Goal: Transaction & Acquisition: Purchase product/service

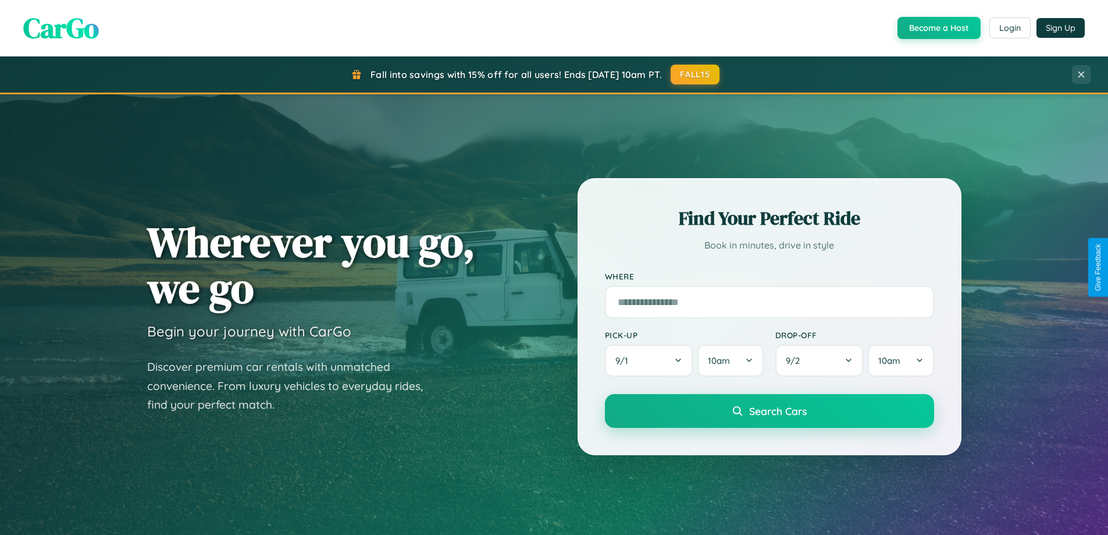
scroll to position [34, 0]
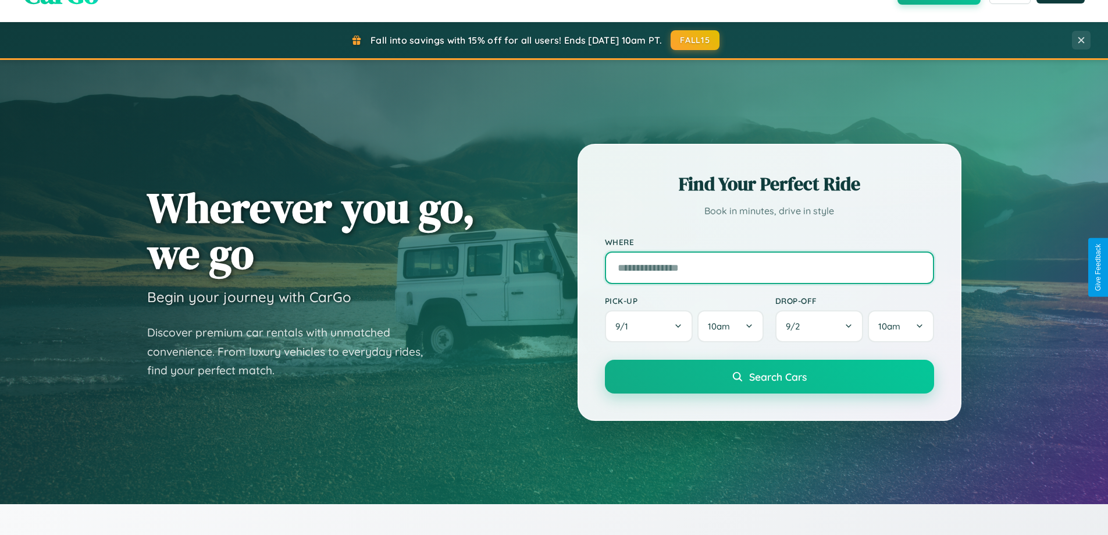
click at [769, 267] on input "text" at bounding box center [769, 267] width 329 height 33
type input "**********"
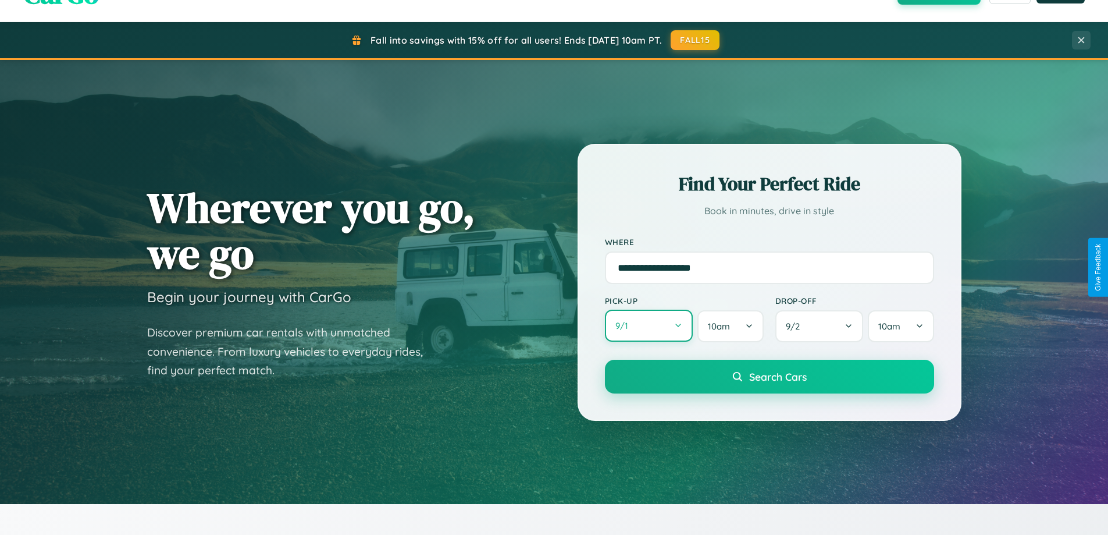
click at [649, 326] on button "9 / 1" at bounding box center [649, 326] width 88 height 32
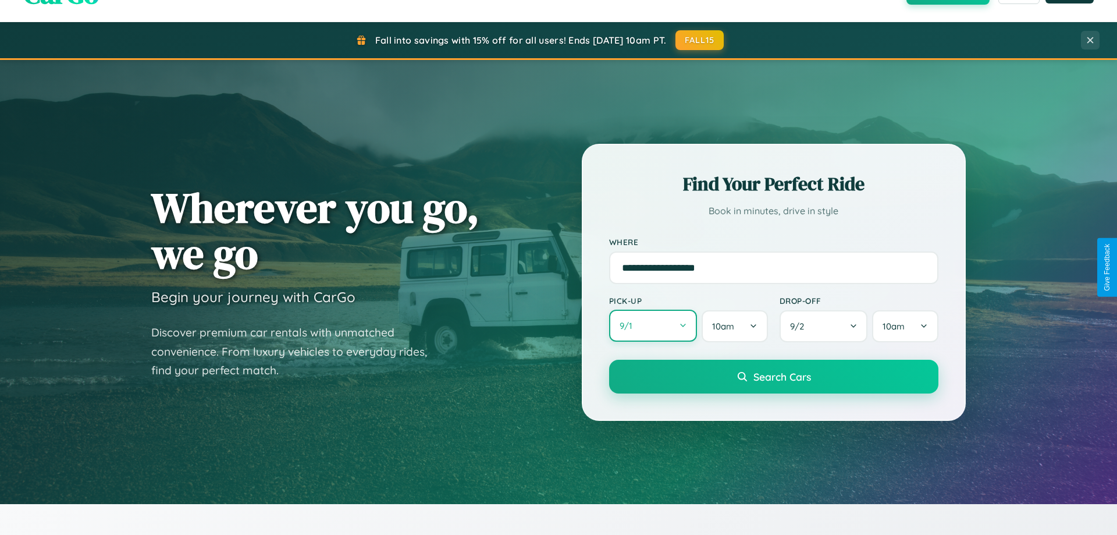
select select "*"
select select "****"
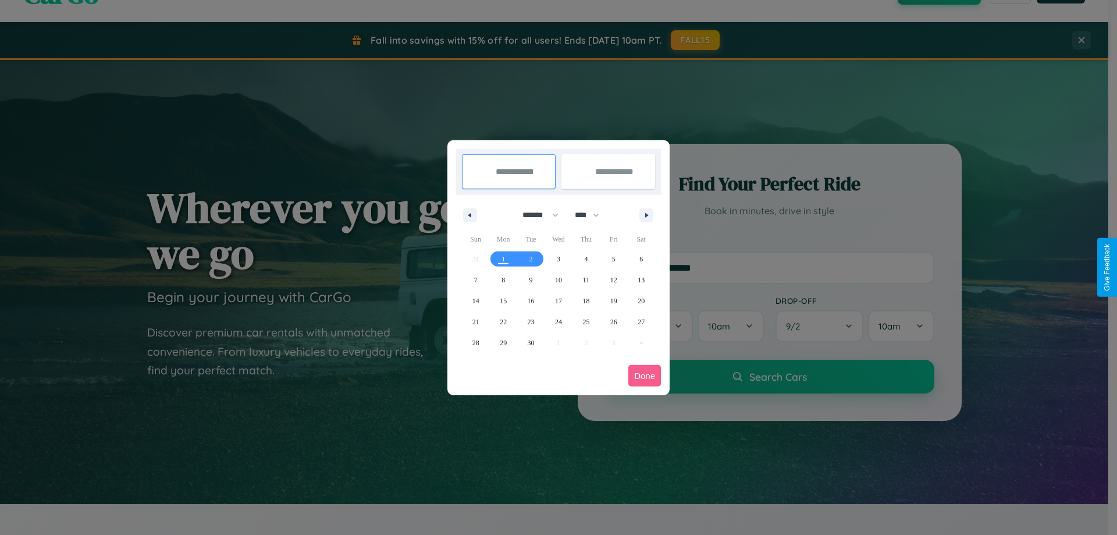
drag, startPoint x: 535, startPoint y: 215, endPoint x: 559, endPoint y: 233, distance: 29.8
click at [535, 215] on select "******* ******** ***** ***** *** **** **** ****** ********* ******* ******** **…" at bounding box center [538, 214] width 49 height 19
select select "*"
drag, startPoint x: 592, startPoint y: 215, endPoint x: 559, endPoint y: 233, distance: 38.5
click at [592, 215] on select "**** **** **** **** **** **** **** **** **** **** **** **** **** **** **** ****…" at bounding box center [586, 214] width 35 height 19
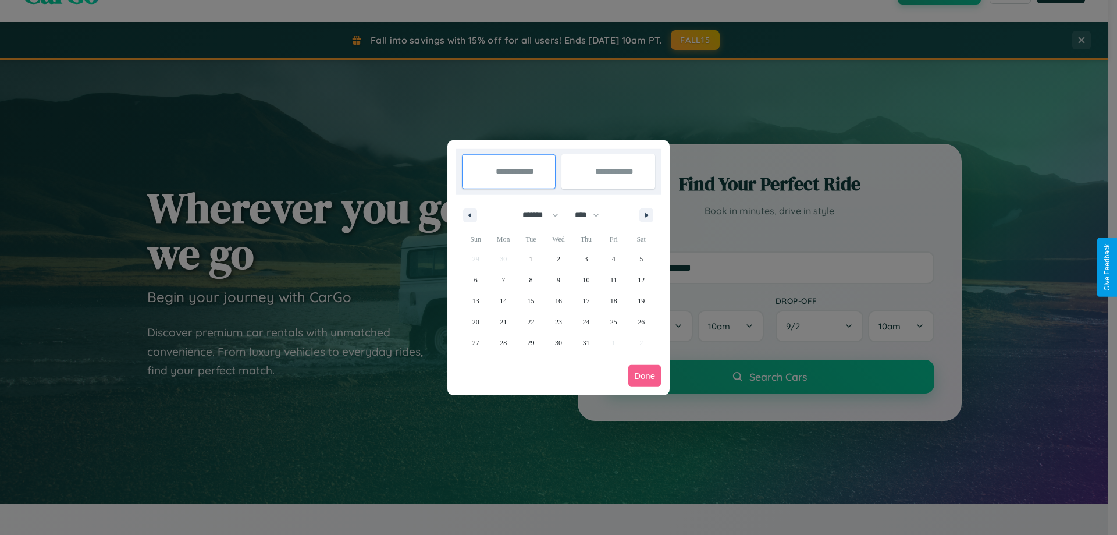
select select "****"
click at [475, 300] on span "12" at bounding box center [475, 300] width 7 height 21
type input "**********"
click at [586, 300] on span "16" at bounding box center [585, 300] width 7 height 21
type input "**********"
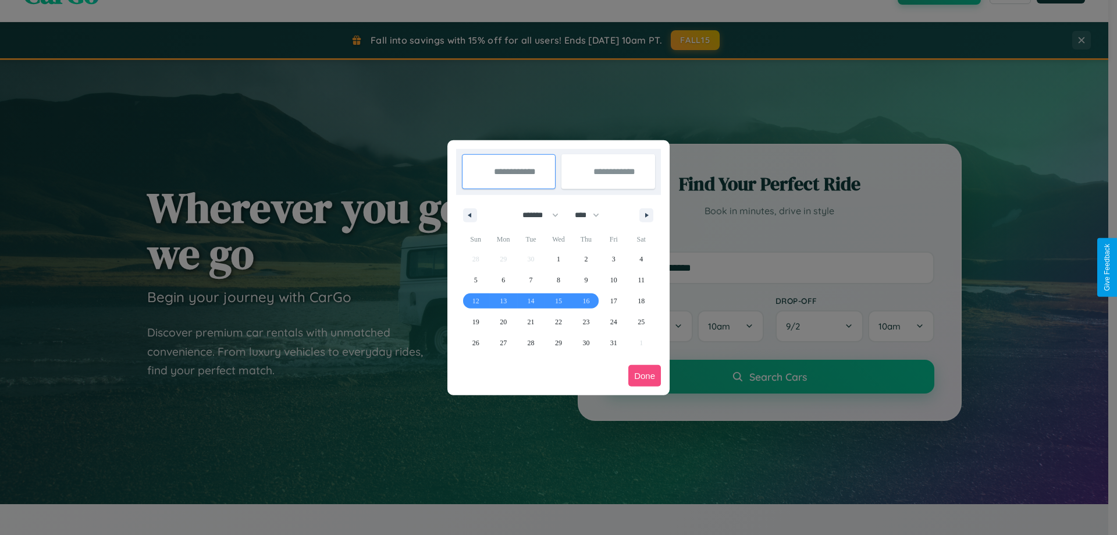
click at [645, 375] on button "Done" at bounding box center [644, 376] width 33 height 22
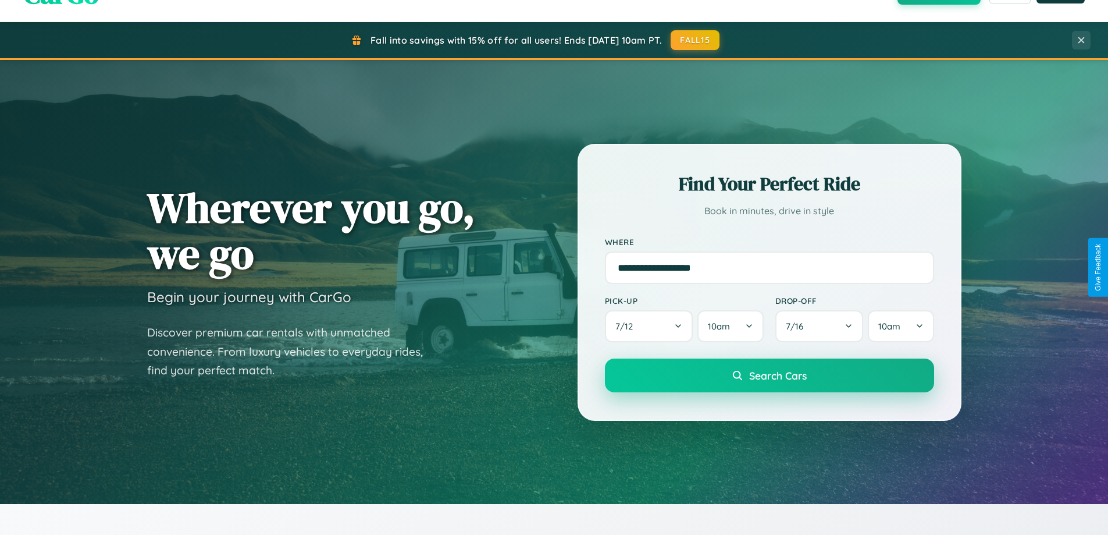
click at [769, 375] on span "Search Cars" at bounding box center [778, 375] width 58 height 13
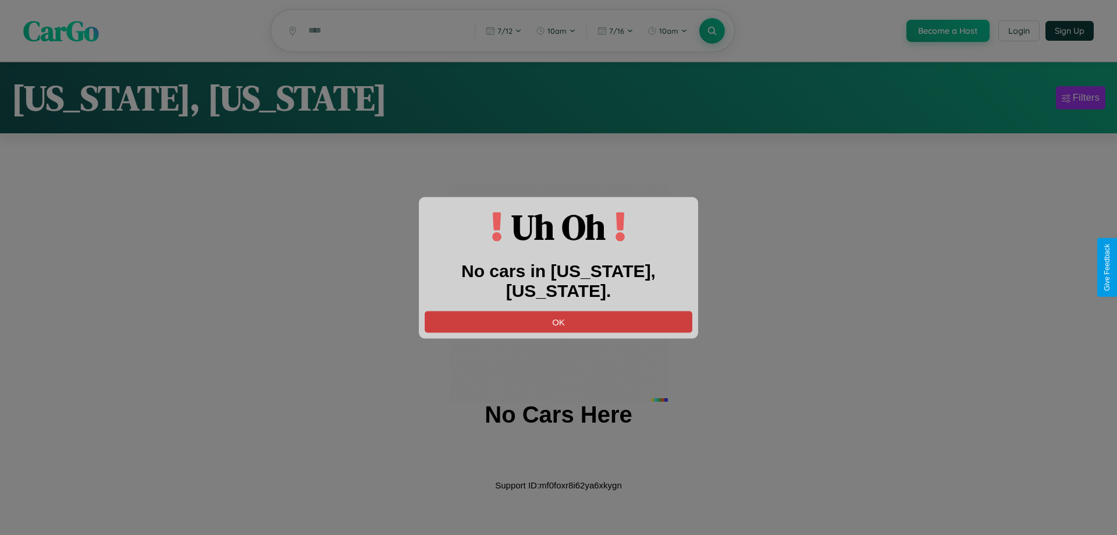
click at [559, 311] on button "OK" at bounding box center [559, 322] width 268 height 22
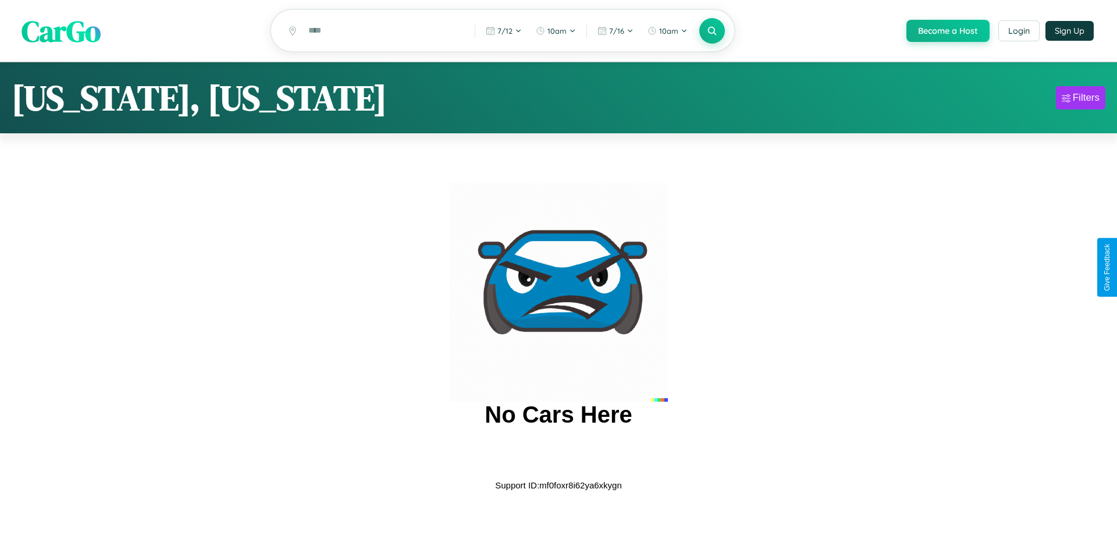
click at [61, 31] on span "CarGo" at bounding box center [61, 30] width 79 height 40
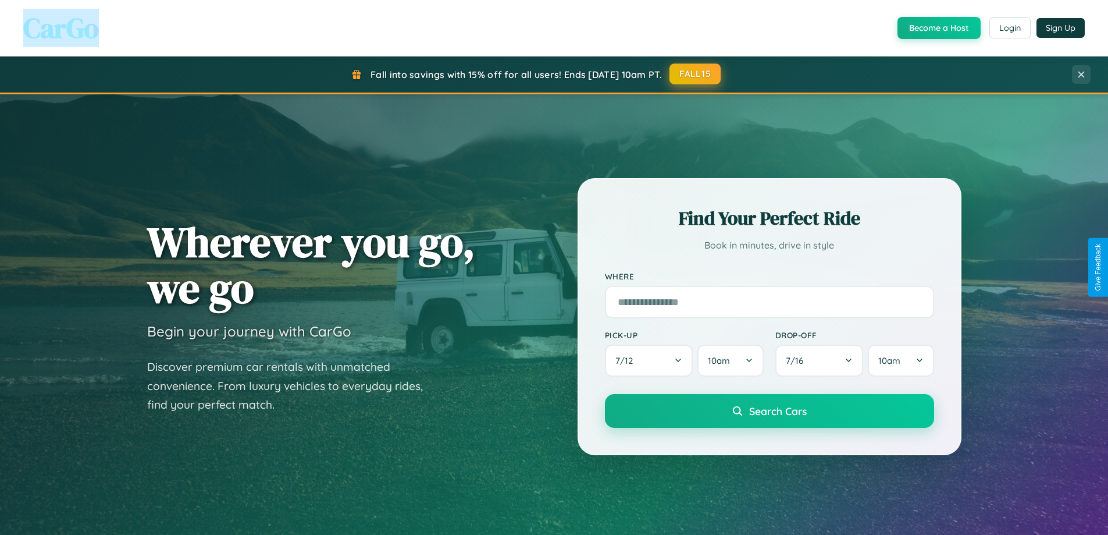
click at [696, 74] on button "FALL15" at bounding box center [695, 73] width 51 height 21
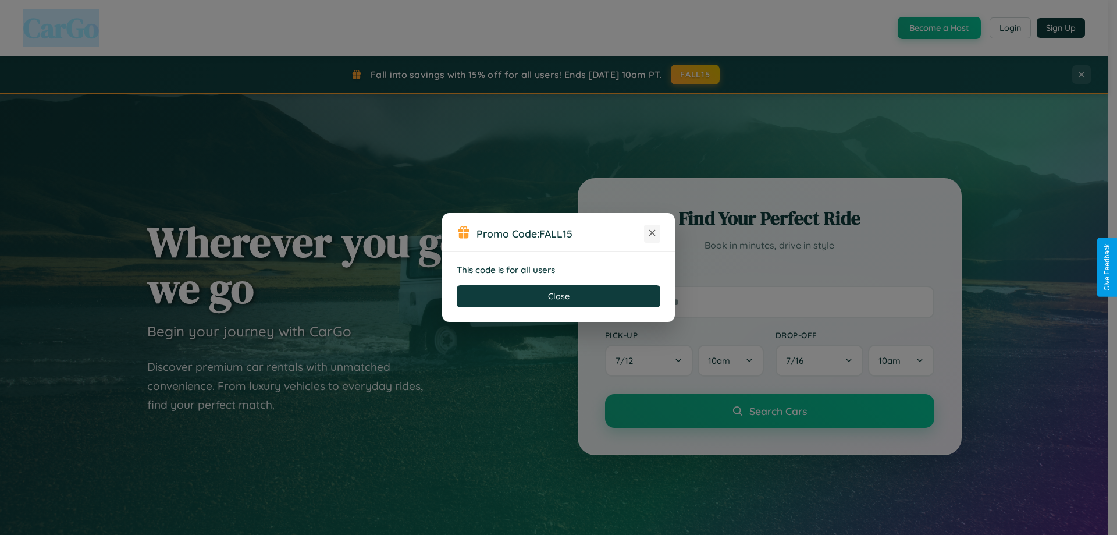
click at [652, 233] on icon at bounding box center [652, 233] width 12 height 12
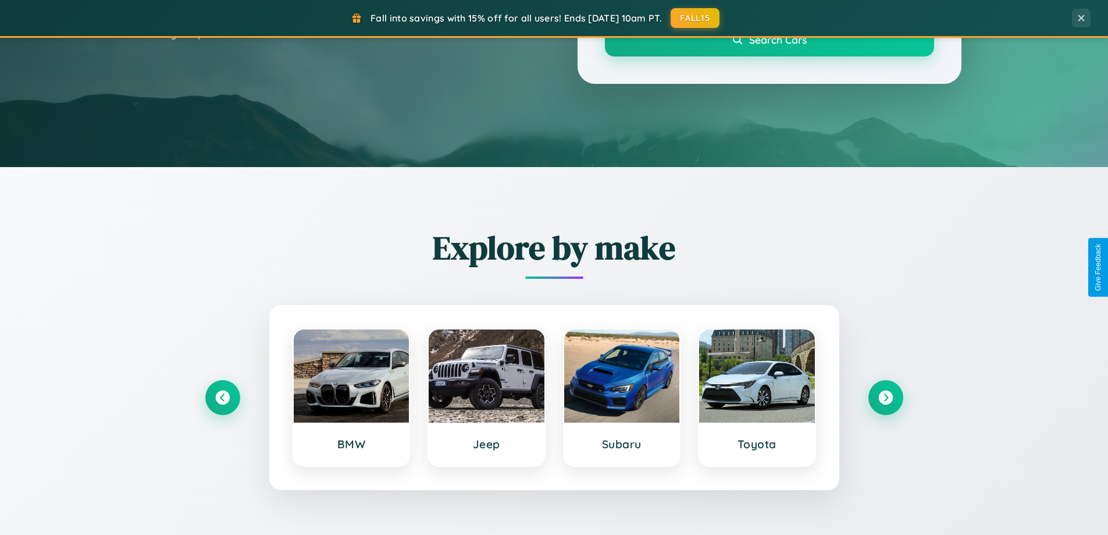
scroll to position [502, 0]
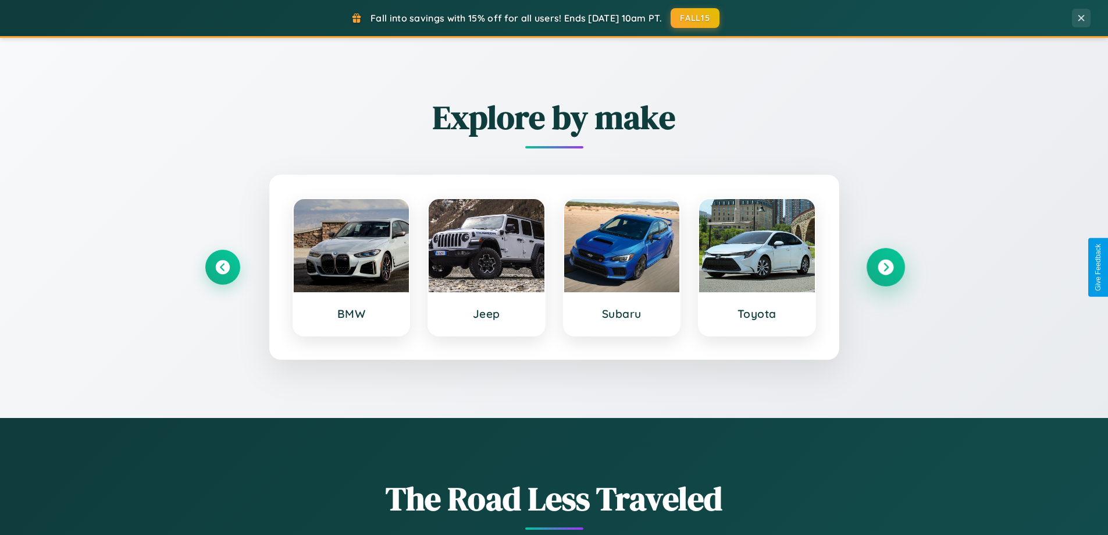
click at [886, 267] on icon at bounding box center [886, 267] width 16 height 16
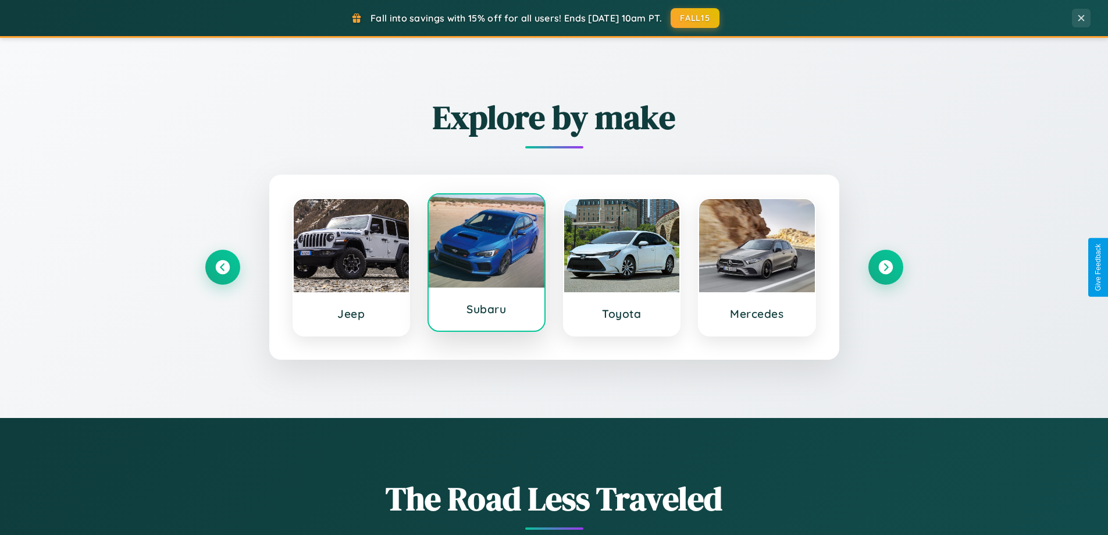
click at [486, 263] on div at bounding box center [487, 240] width 116 height 93
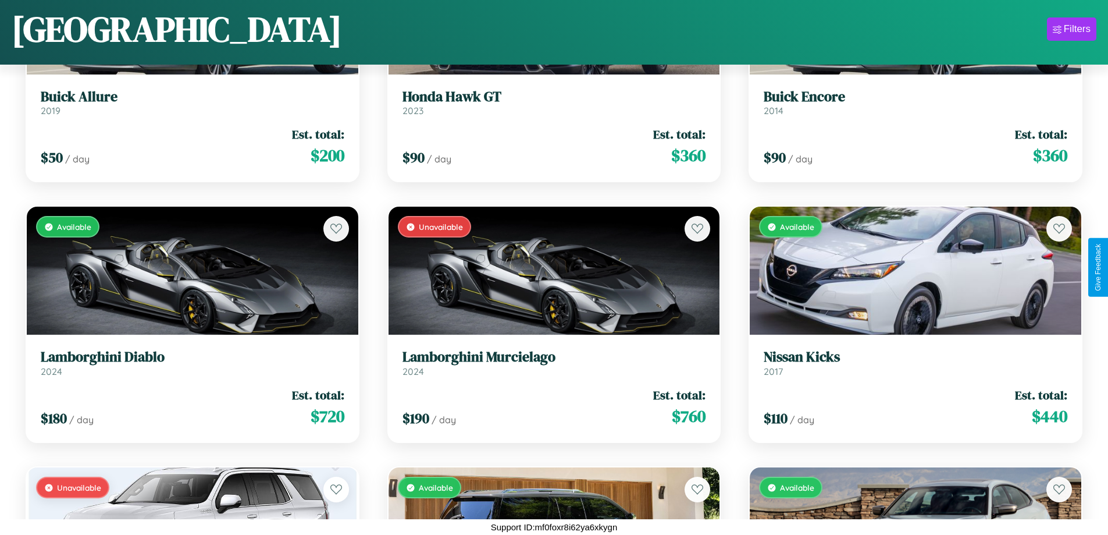
scroll to position [3290, 0]
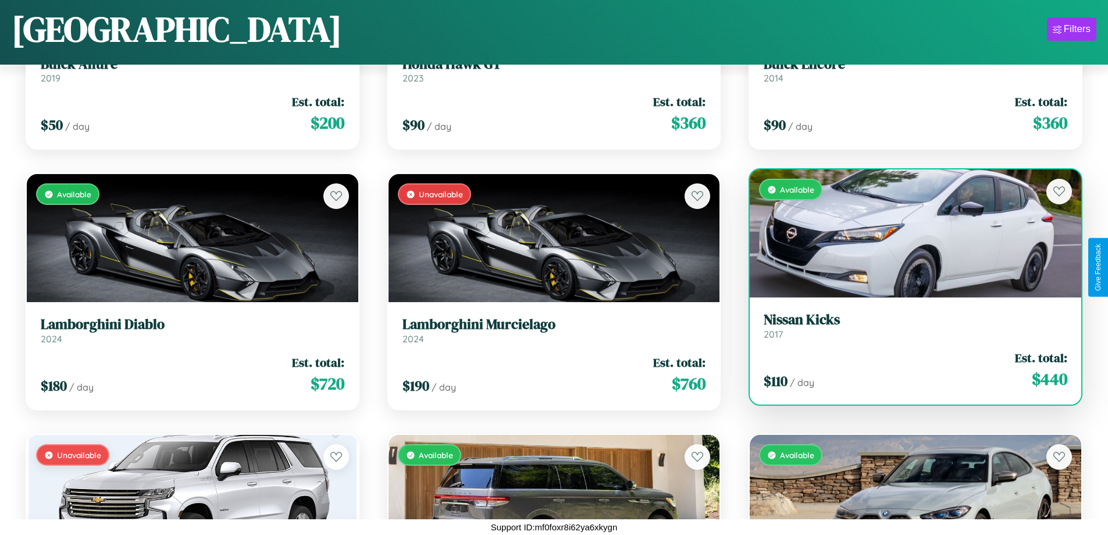
click at [908, 330] on link "Nissan Kicks 2017" at bounding box center [916, 325] width 304 height 29
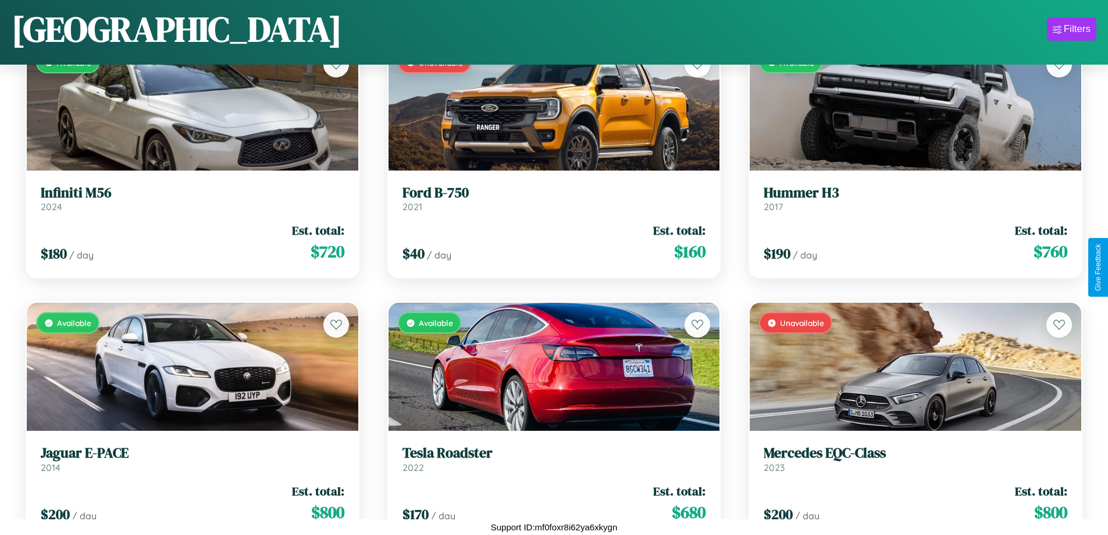
scroll to position [685, 0]
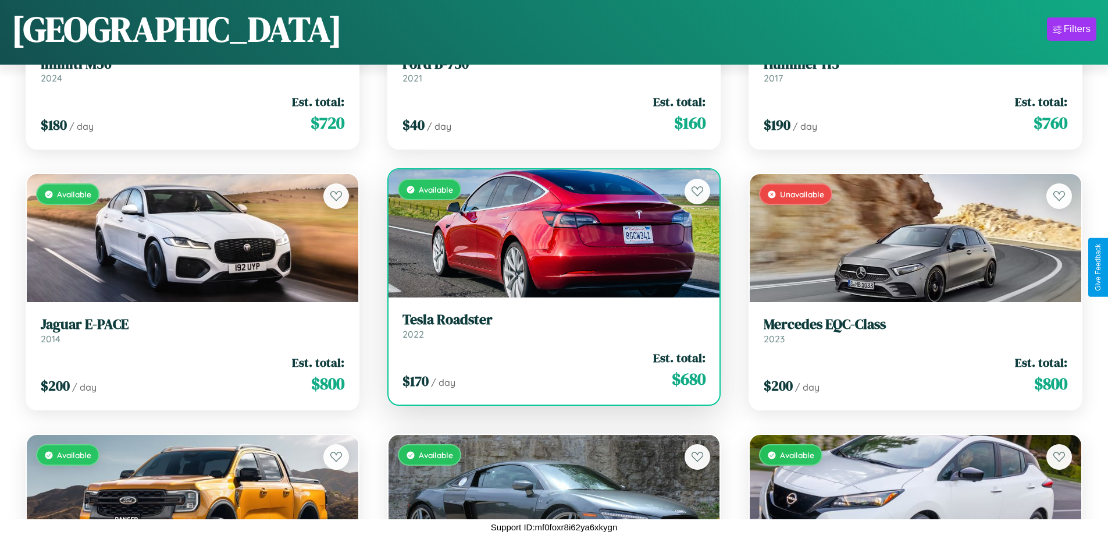
click at [549, 325] on h3 "Tesla Roadster" at bounding box center [555, 319] width 304 height 17
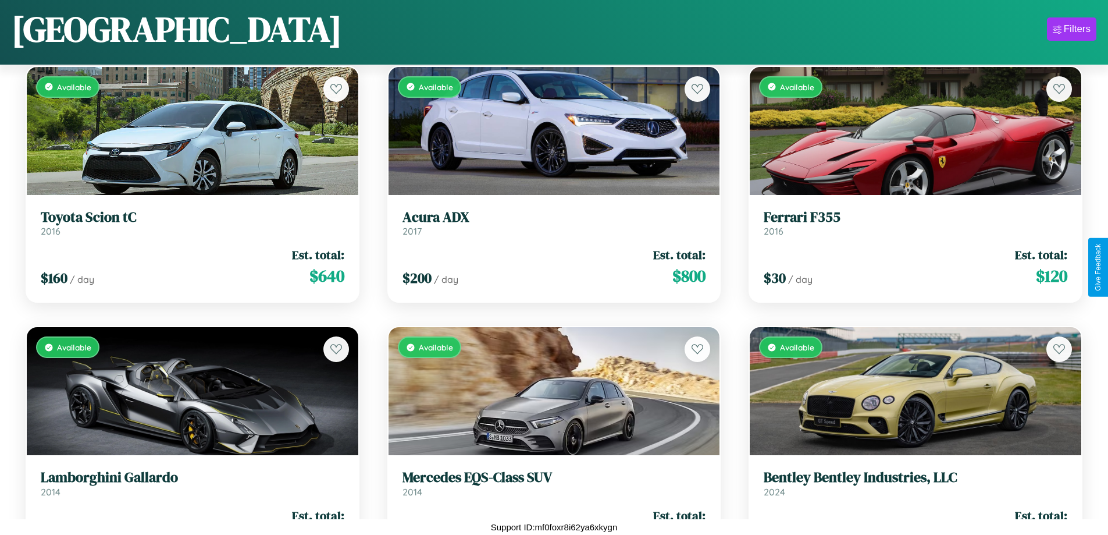
scroll to position [7458, 0]
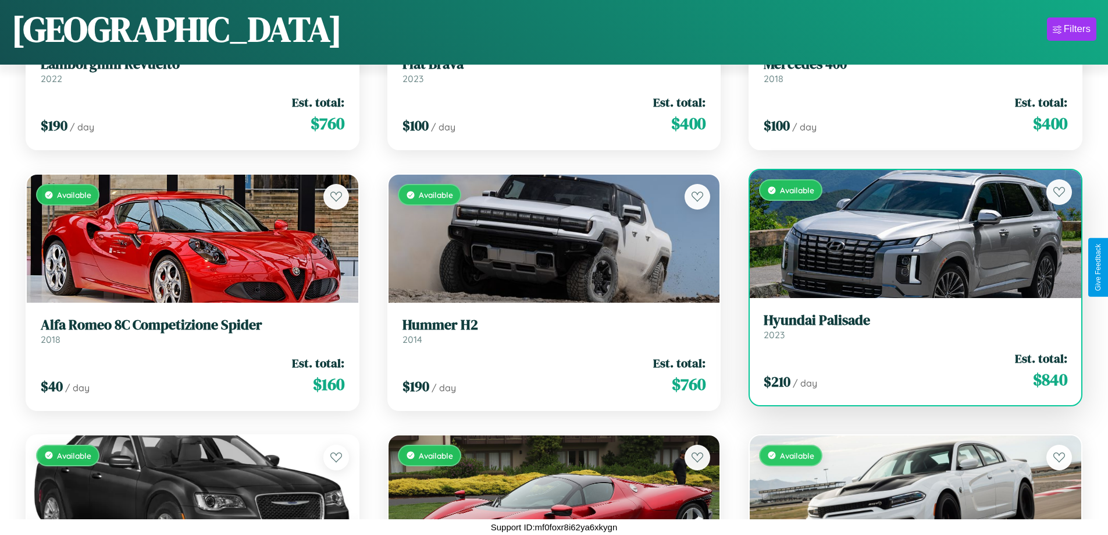
click at [908, 239] on div "Available" at bounding box center [916, 234] width 332 height 128
click at [908, 234] on div "Available" at bounding box center [916, 234] width 332 height 128
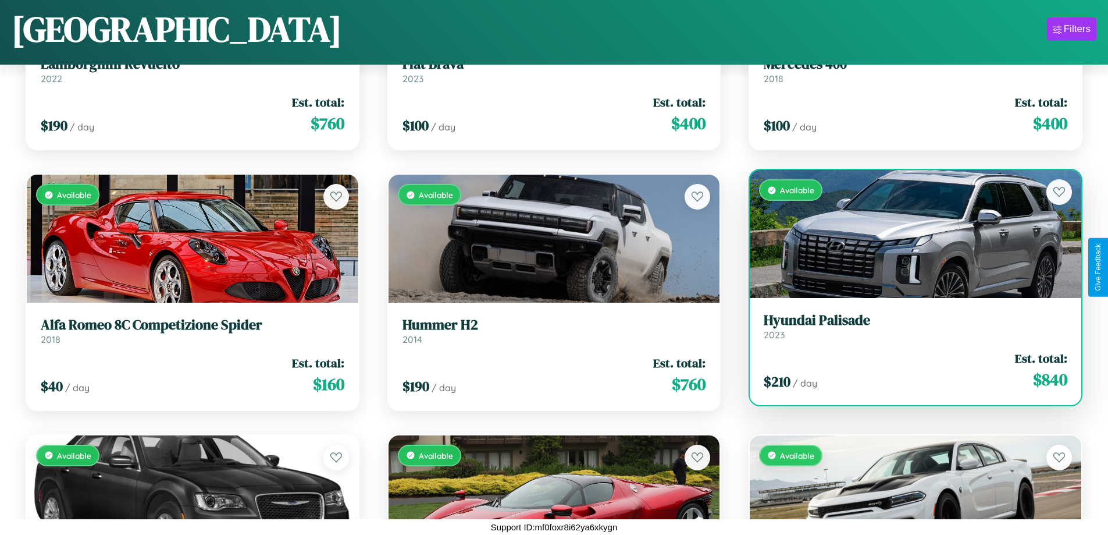
click at [908, 234] on div "Available" at bounding box center [916, 234] width 332 height 128
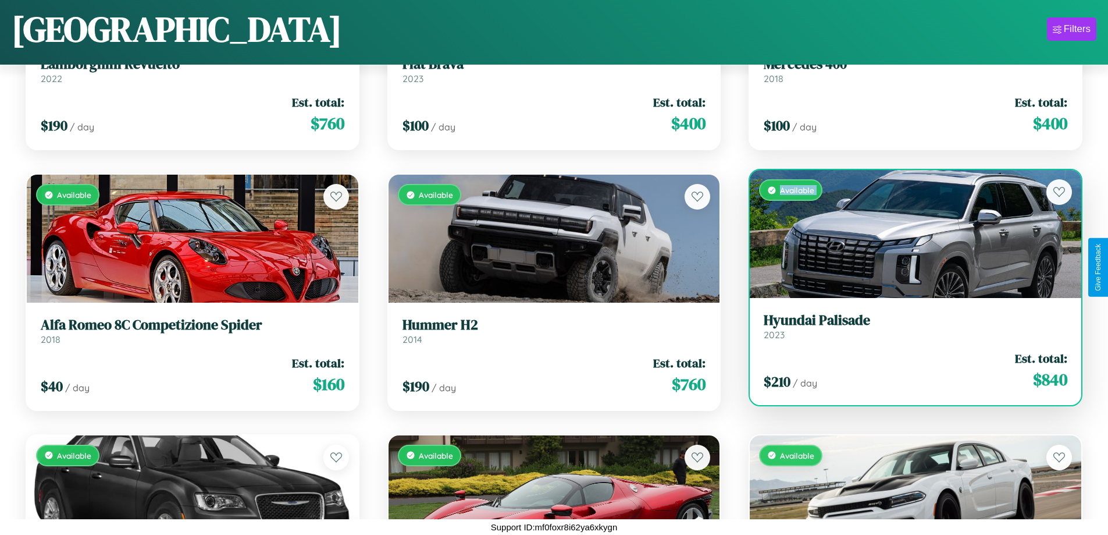
click at [908, 234] on div "Available" at bounding box center [916, 234] width 332 height 128
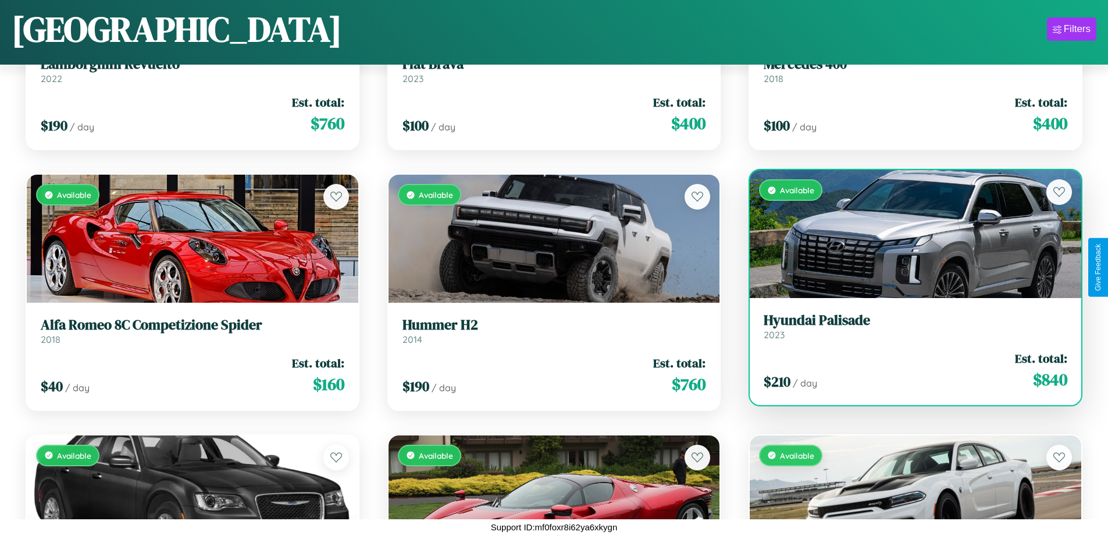
click at [908, 234] on div "Available" at bounding box center [916, 234] width 332 height 128
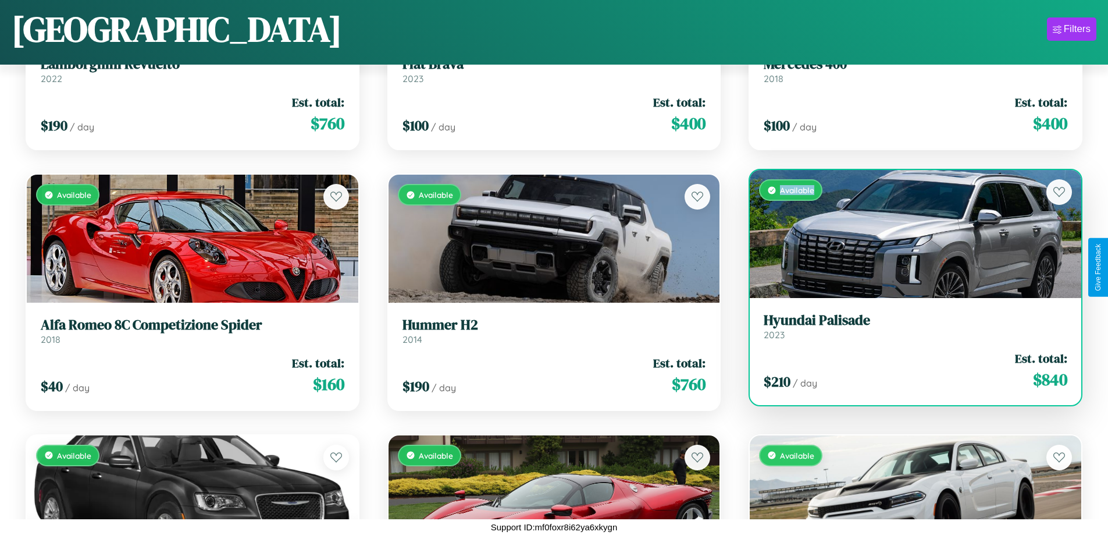
click at [908, 234] on div "Available" at bounding box center [916, 234] width 332 height 128
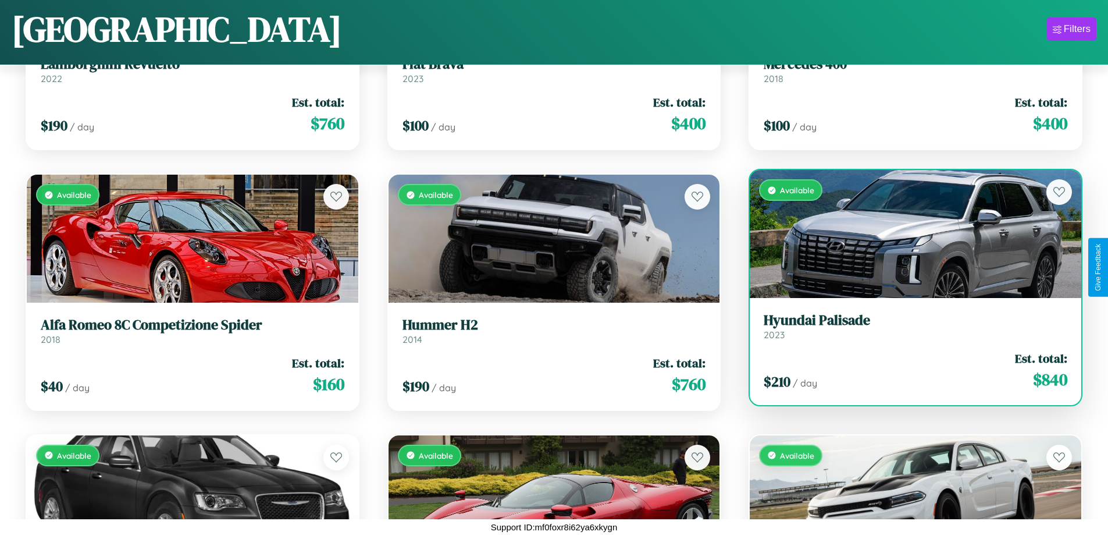
click at [908, 326] on h3 "Hyundai Palisade" at bounding box center [916, 320] width 304 height 17
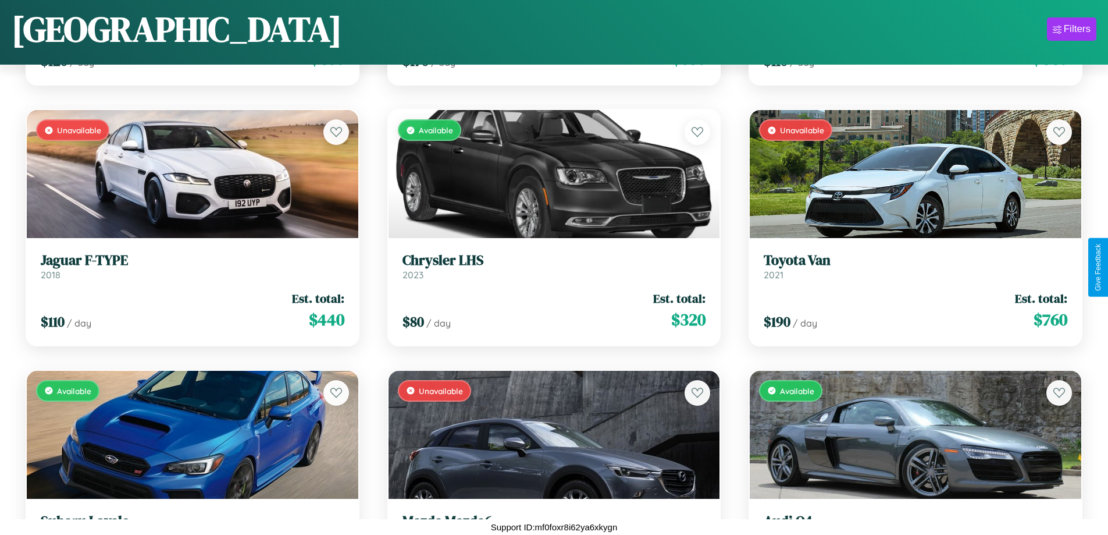
scroll to position [163, 0]
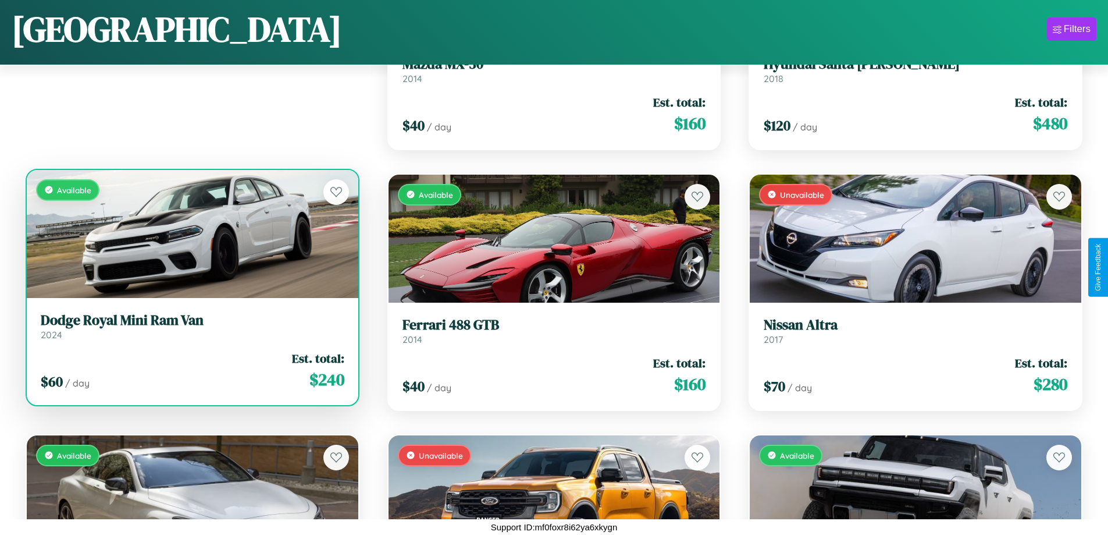
click at [191, 326] on h3 "Dodge Royal Mini Ram Van" at bounding box center [193, 320] width 304 height 17
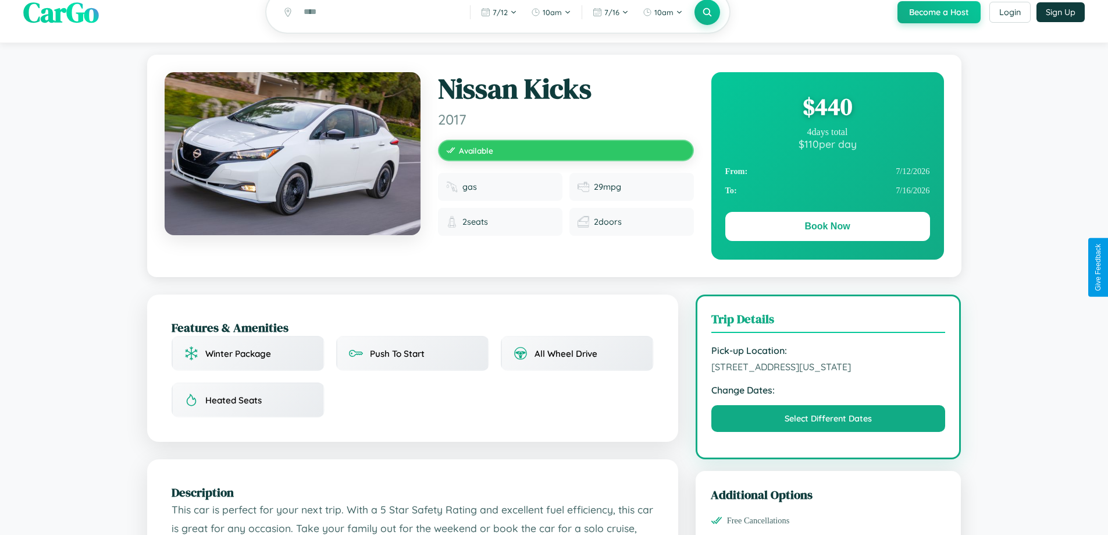
scroll to position [382, 0]
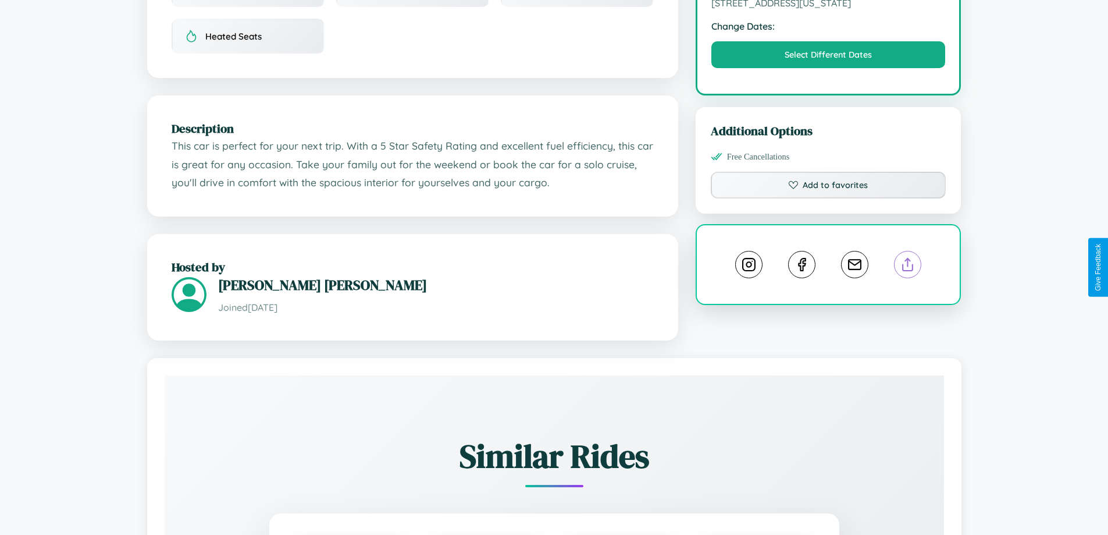
click at [908, 266] on line at bounding box center [908, 262] width 0 height 8
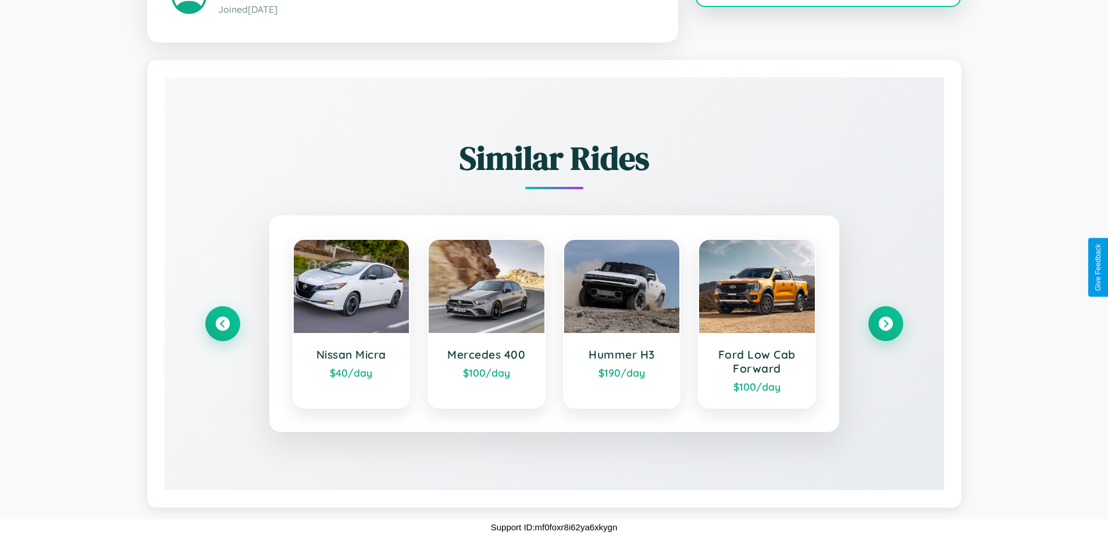
scroll to position [682, 0]
click at [886, 323] on icon at bounding box center [886, 323] width 16 height 16
